Goal: Task Accomplishment & Management: Complete application form

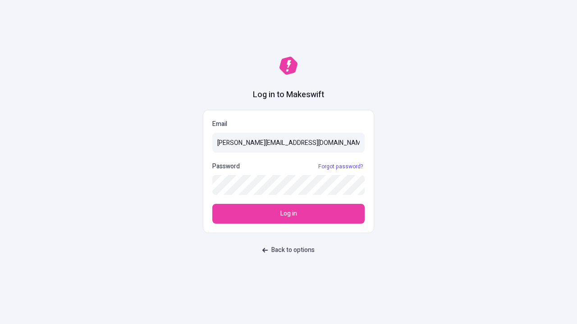
type input "sasha+test-ui@makeswift.com"
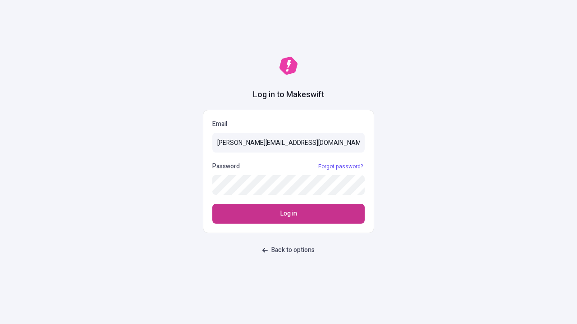
click at [288, 214] on span "Log in" at bounding box center [288, 214] width 17 height 10
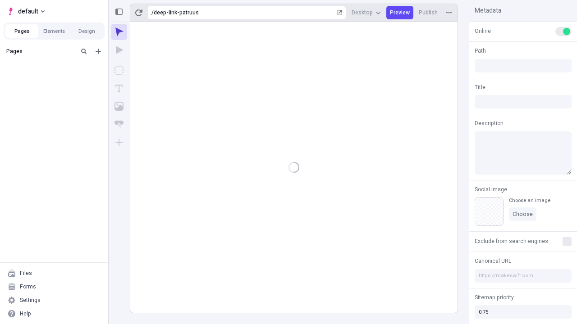
type input "/deep-link-patruus"
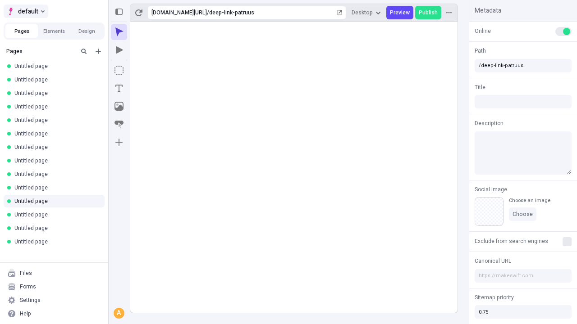
click at [25, 11] on span "default" at bounding box center [28, 11] width 20 height 11
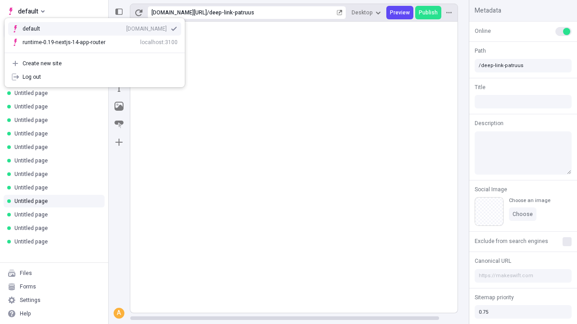
click at [95, 64] on div "Create new site" at bounding box center [100, 63] width 155 height 7
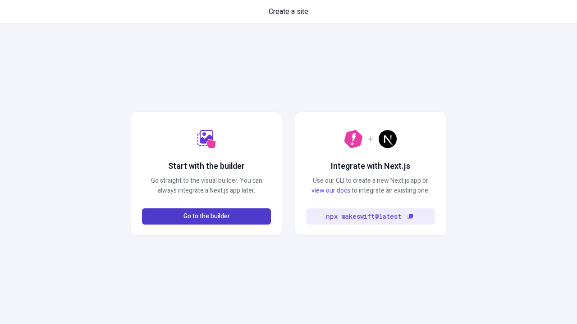
click at [206, 217] on span "Go to the builder" at bounding box center [206, 217] width 46 height 10
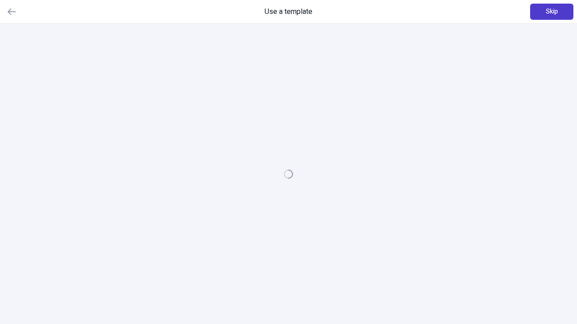
click at [551, 12] on span "Skip" at bounding box center [551, 12] width 12 height 10
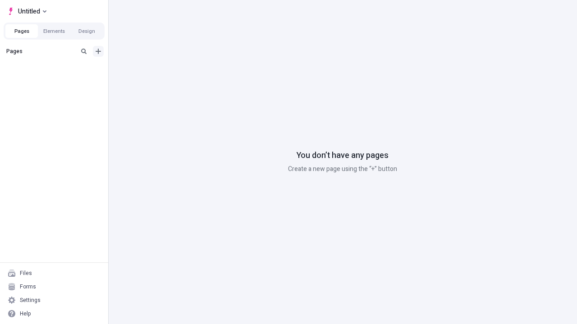
click at [98, 51] on icon "Add new" at bounding box center [97, 51] width 5 height 5
click at [146, 70] on span "Blank page" at bounding box center [151, 69] width 56 height 7
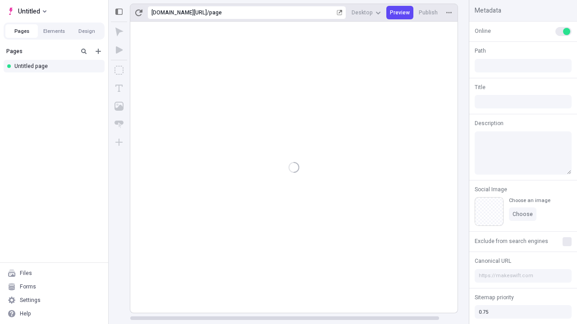
type input "/page"
click at [428, 13] on span "Publish" at bounding box center [427, 12] width 19 height 7
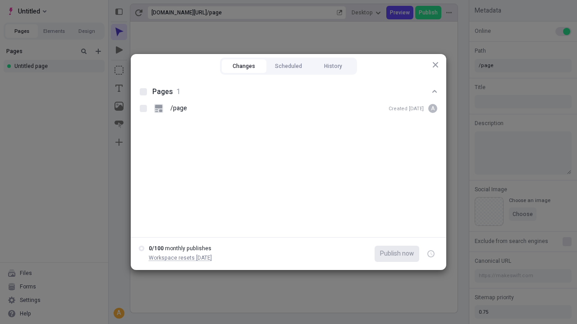
click at [244, 66] on button "Changes" at bounding box center [244, 66] width 45 height 14
click at [143, 92] on div at bounding box center [143, 91] width 7 height 7
checkbox input "true"
click at [431, 254] on icon "button" at bounding box center [431, 254] width 2 height 3
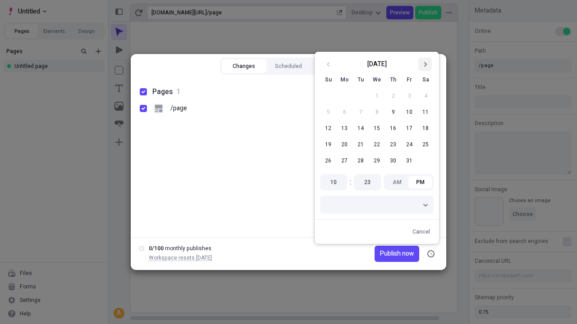
click at [425, 64] on icon "Go to next month" at bounding box center [424, 64] width 5 height 5
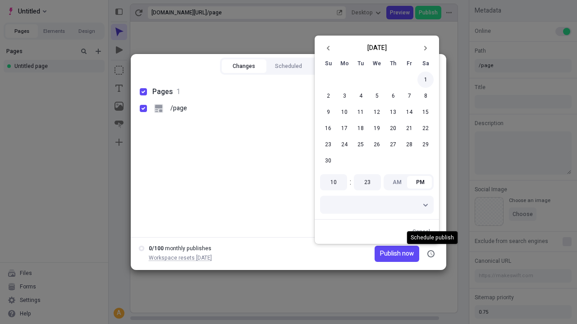
click at [425, 80] on button "1" at bounding box center [425, 80] width 16 height 16
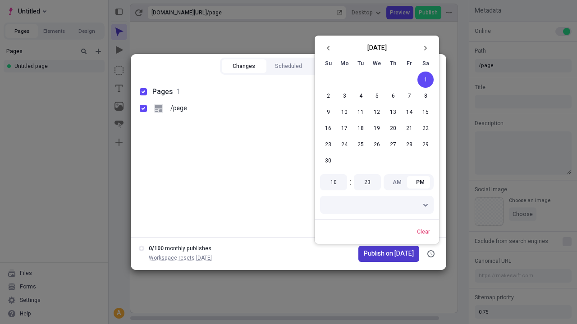
click at [383, 254] on span "Publish on [DATE]" at bounding box center [389, 254] width 50 height 10
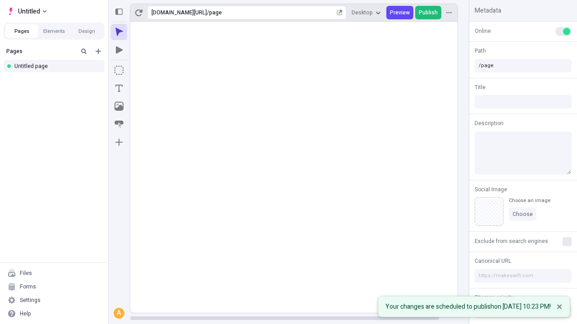
click at [428, 13] on span "Publish" at bounding box center [427, 12] width 19 height 7
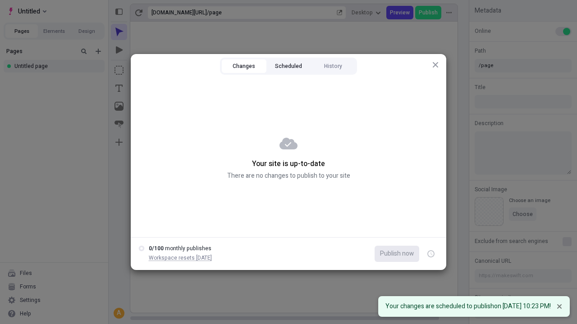
click at [288, 66] on button "Scheduled" at bounding box center [288, 66] width 45 height 14
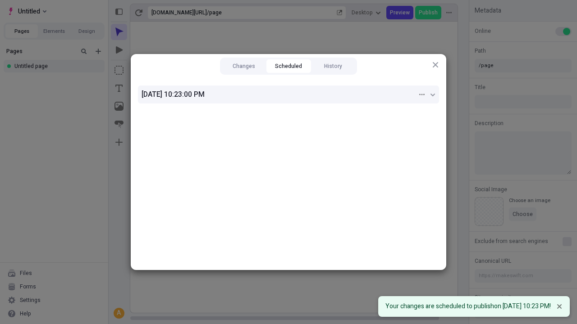
click at [288, 95] on div "[DATE] 10:23:00 PM" at bounding box center [279, 94] width 276 height 11
